Goal: Go to known website: Access a specific website the user already knows

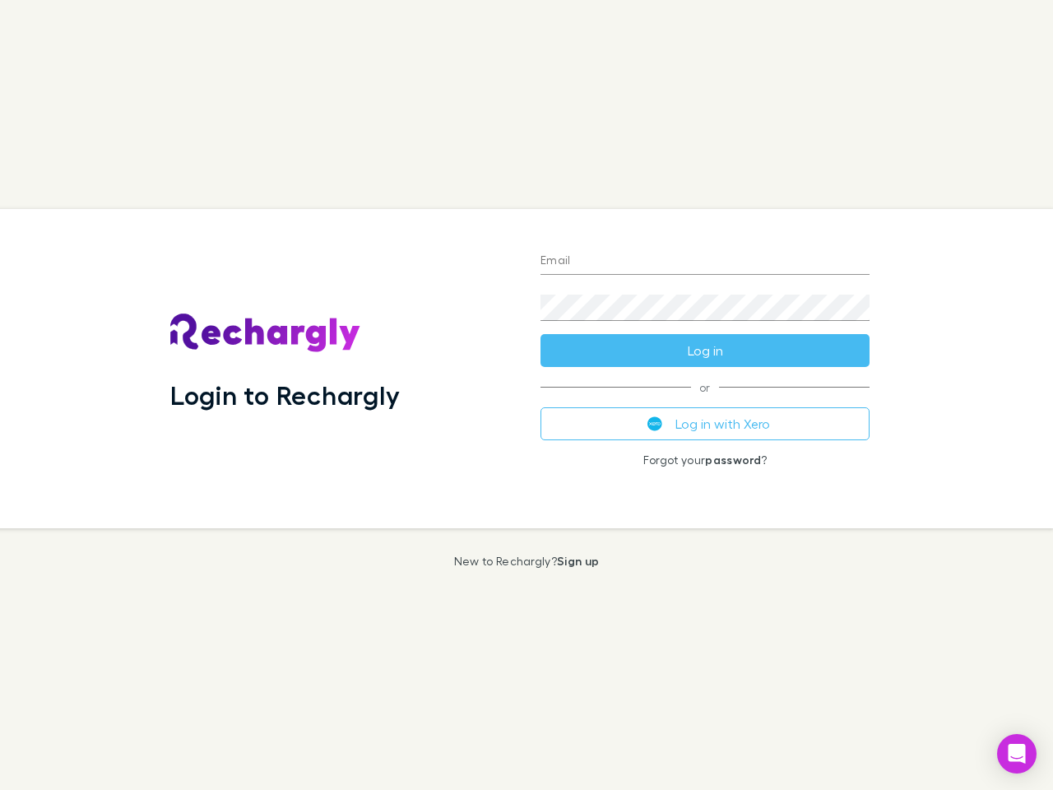
click at [526, 395] on div "Login to Rechargly" at bounding box center [342, 368] width 370 height 319
click at [705, 262] on input "Email" at bounding box center [704, 261] width 329 height 26
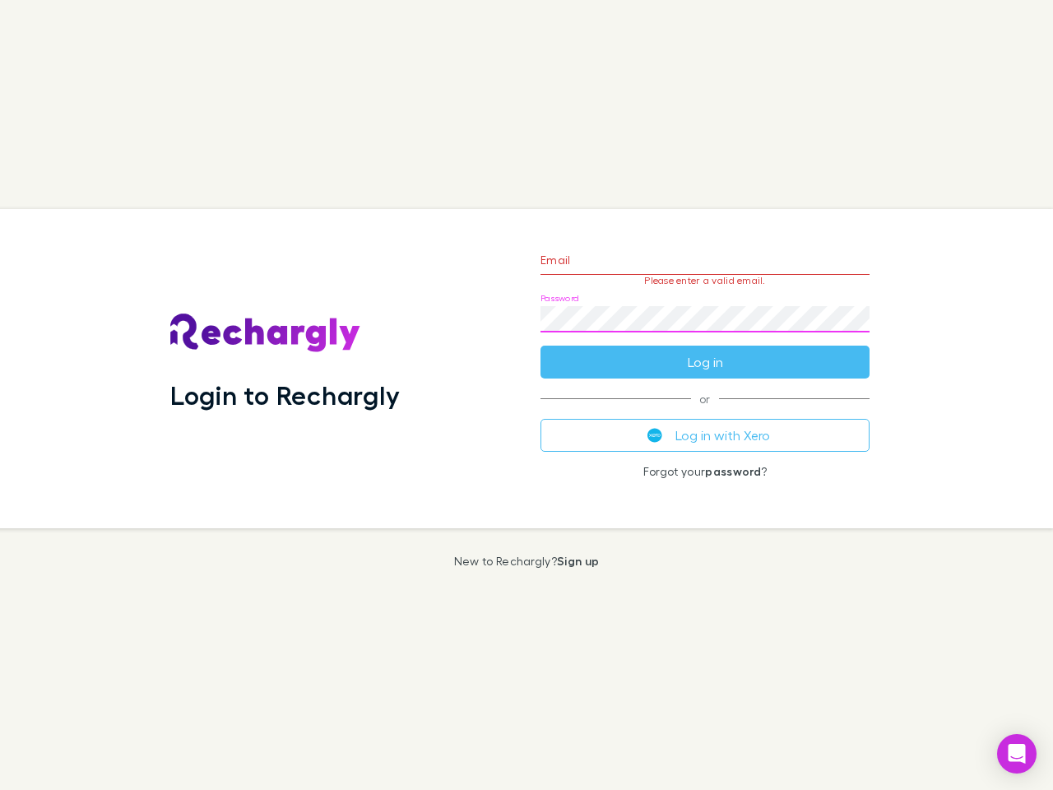
click at [705, 350] on form "Email Please enter a valid email. Password Log in" at bounding box center [704, 306] width 329 height 143
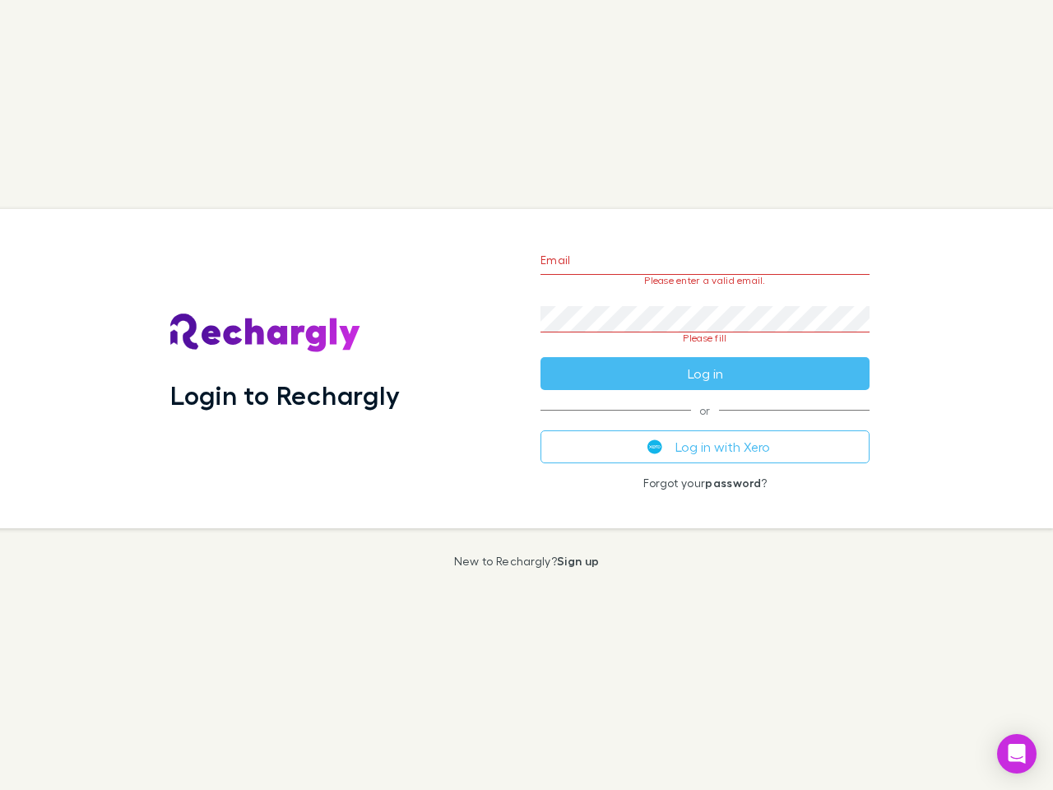
click at [705, 424] on div "Email Please enter a valid email. Password Please fill Log in or Log in with Xe…" at bounding box center [704, 368] width 355 height 319
click at [1017, 753] on icon "Open Intercom Messenger" at bounding box center [1016, 753] width 17 height 20
